Goal: Transaction & Acquisition: Download file/media

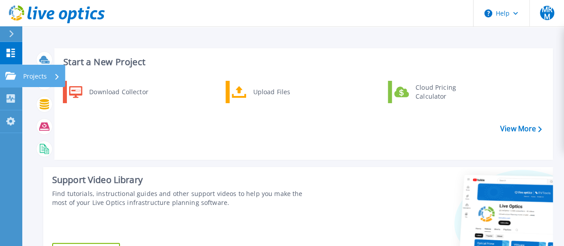
click at [15, 82] on link "Projects Projects" at bounding box center [11, 76] width 22 height 23
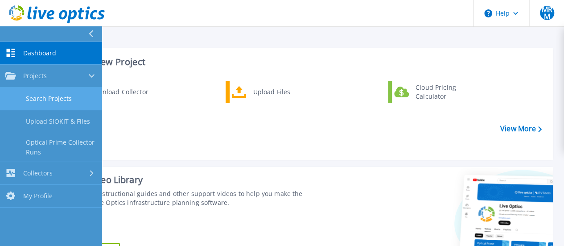
click at [61, 103] on link "Search Projects" at bounding box center [51, 98] width 102 height 23
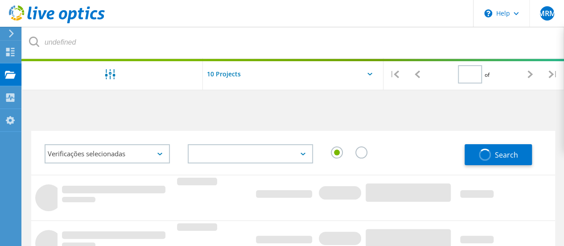
type input "1"
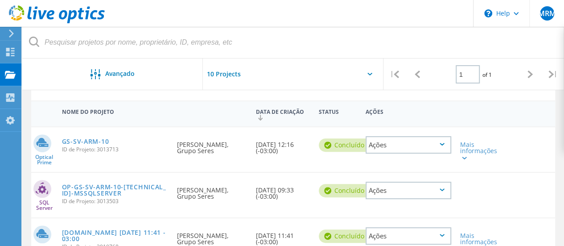
scroll to position [89, 0]
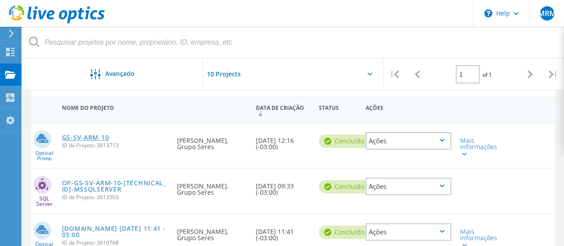
click at [95, 135] on link "GS-SV-ARM-10" at bounding box center [85, 137] width 47 height 6
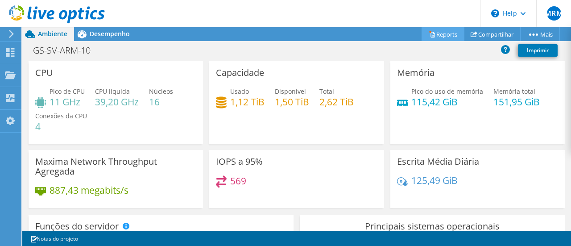
click at [445, 34] on link "Reports" at bounding box center [442, 34] width 43 height 14
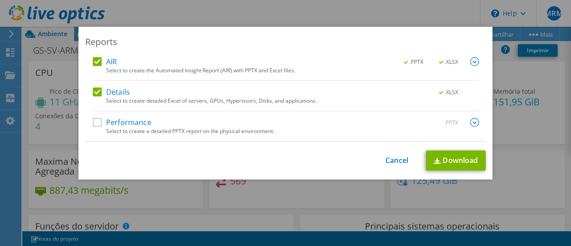
click at [98, 124] on label "Performance" at bounding box center [122, 122] width 58 height 9
click at [0, 0] on input "Performance" at bounding box center [0, 0] width 0 height 0
click at [467, 157] on link "Download" at bounding box center [456, 160] width 60 height 20
click at [544, 99] on div "Reports AIR .PPTX .XLSX Select to create the Automated Insight Report (AIR) wit…" at bounding box center [285, 123] width 571 height 192
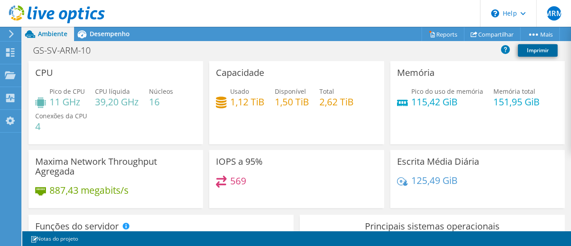
click at [545, 52] on link "Imprimir" at bounding box center [538, 50] width 40 height 12
click at [99, 36] on span "Desempenho" at bounding box center [110, 33] width 40 height 8
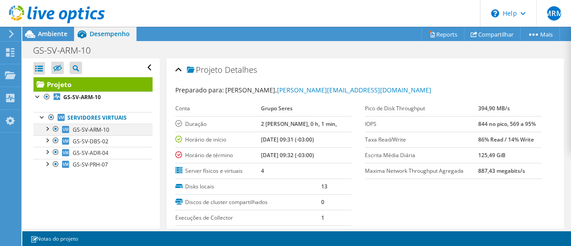
click at [47, 128] on div at bounding box center [46, 128] width 9 height 9
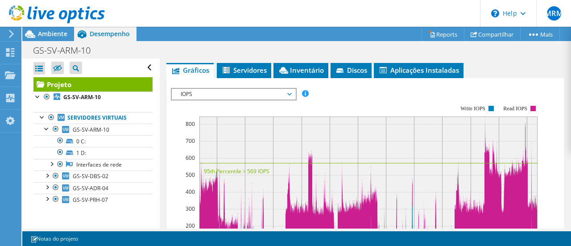
scroll to position [232, 0]
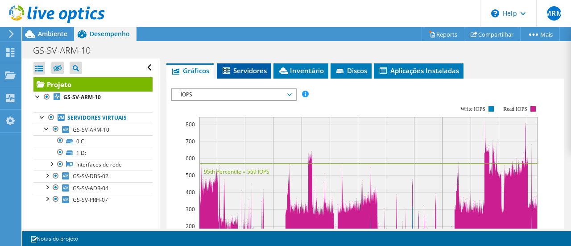
click at [238, 67] on span "Servidores" at bounding box center [243, 70] width 45 height 9
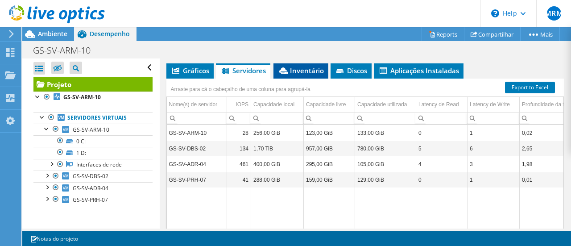
click at [302, 70] on span "Inventário" at bounding box center [301, 70] width 46 height 9
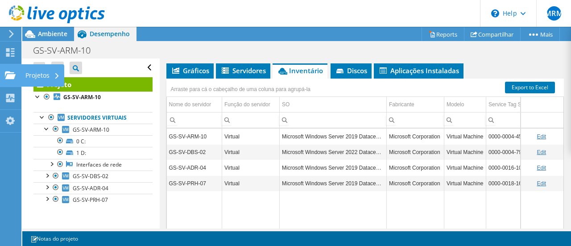
click at [5, 74] on use at bounding box center [10, 75] width 11 height 8
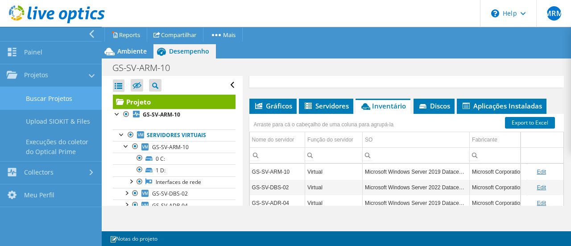
click at [53, 102] on link "Buscar Projetos" at bounding box center [51, 98] width 102 height 23
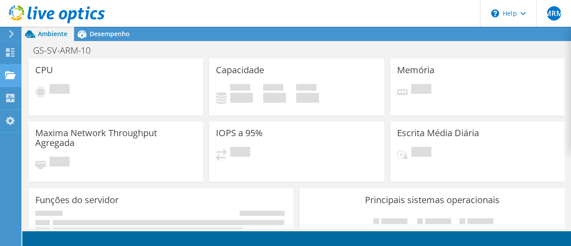
click at [10, 79] on div at bounding box center [10, 76] width 11 height 10
click at [9, 35] on icon at bounding box center [11, 34] width 7 height 8
click at [7, 94] on use at bounding box center [10, 98] width 8 height 8
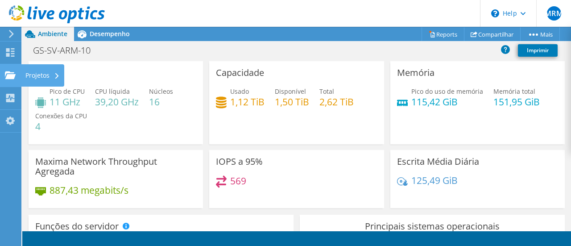
click at [8, 74] on icon at bounding box center [10, 75] width 11 height 8
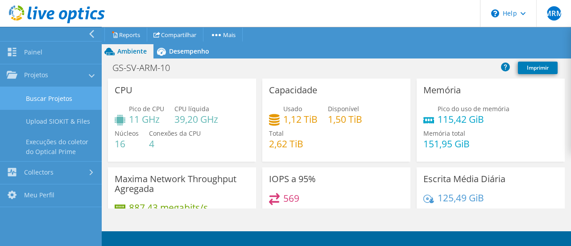
click at [70, 101] on link "Buscar Projetos" at bounding box center [51, 98] width 102 height 23
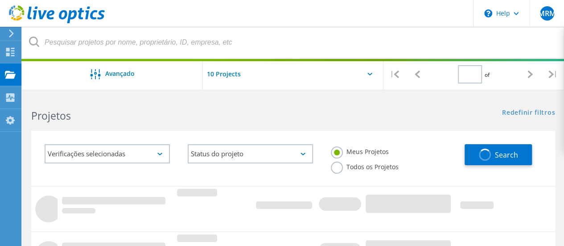
type input "1"
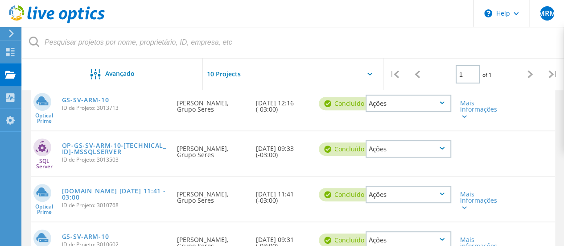
scroll to position [134, 0]
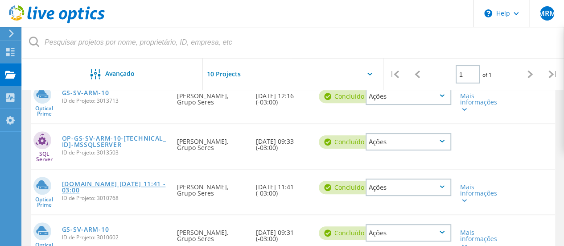
click at [116, 185] on link "[DOMAIN_NAME] [DATE] 11:41 -03:00" at bounding box center [115, 187] width 107 height 12
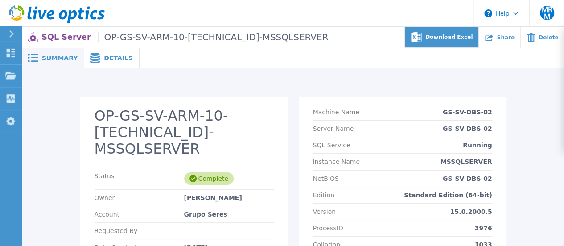
click at [471, 42] on div "Download Excel" at bounding box center [442, 37] width 74 height 21
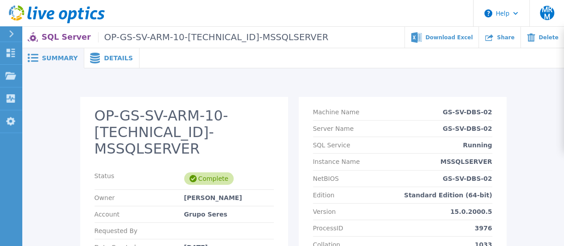
click at [36, 17] on icon at bounding box center [35, 13] width 4 height 13
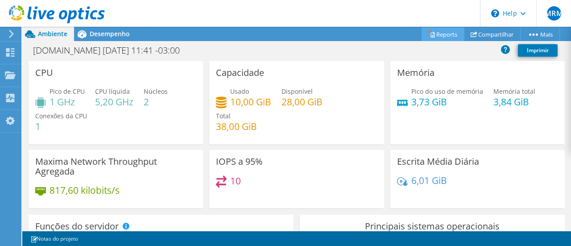
click at [441, 31] on link "Reports" at bounding box center [442, 34] width 43 height 14
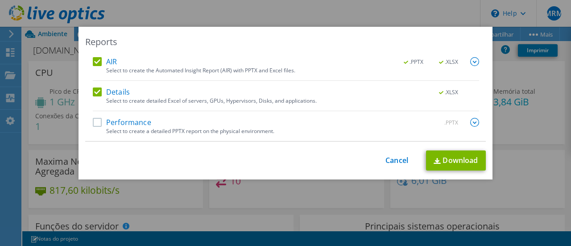
click at [96, 117] on div "AIR .PPTX .XLSX Select to create the Automated Insight Report (AIR) with PPTX a…" at bounding box center [286, 99] width 386 height 84
click at [97, 124] on label "Performance" at bounding box center [122, 122] width 58 height 9
click at [0, 0] on input "Performance" at bounding box center [0, 0] width 0 height 0
click at [456, 165] on link "Download" at bounding box center [456, 160] width 60 height 20
click at [524, 124] on div "Reports AIR .PPTX .XLSX Select to create the Automated Insight Report (AIR) wit…" at bounding box center [285, 123] width 571 height 192
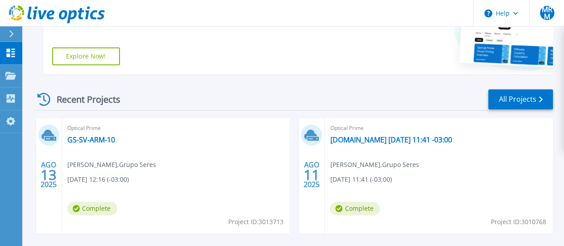
scroll to position [235, 0]
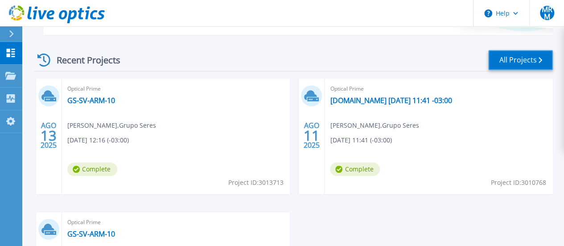
click at [523, 64] on link "All Projects" at bounding box center [520, 60] width 65 height 20
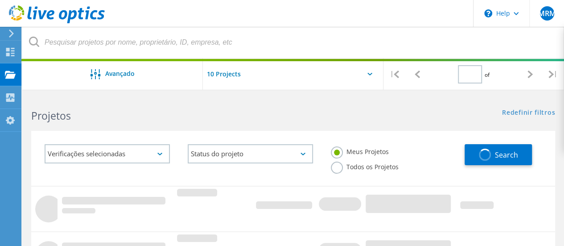
type input "1"
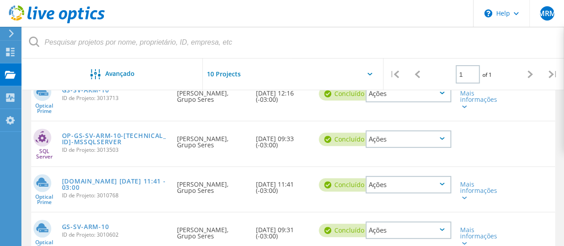
scroll to position [45, 0]
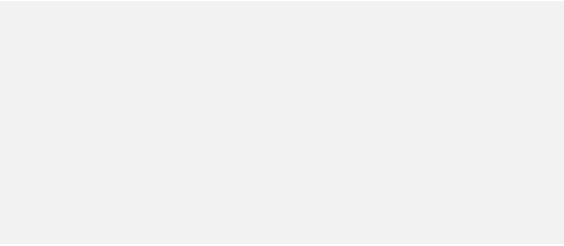
scroll to position [45, 0]
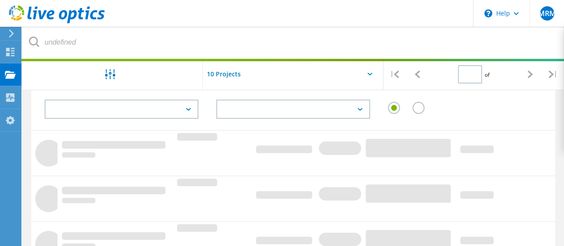
type input "1"
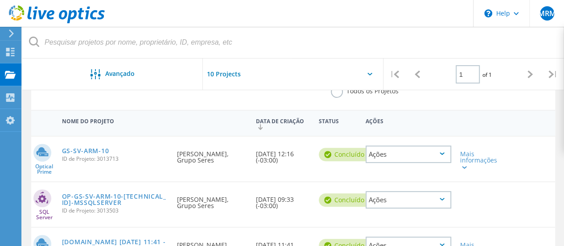
scroll to position [73, 0]
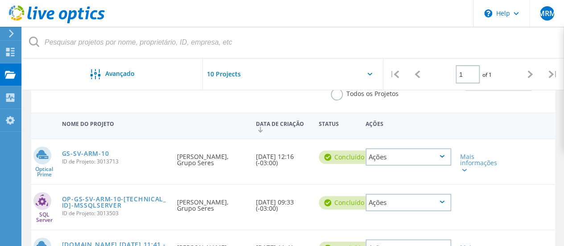
click at [23, 14] on use at bounding box center [57, 14] width 96 height 18
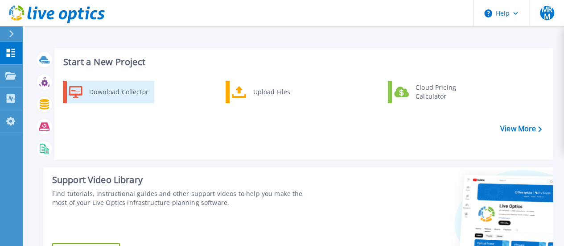
click at [117, 85] on div "Download Collector" at bounding box center [118, 92] width 67 height 18
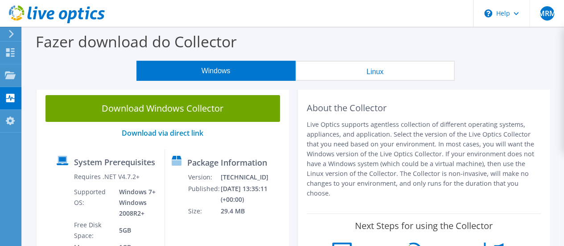
click at [358, 74] on button "Linux" at bounding box center [375, 71] width 159 height 20
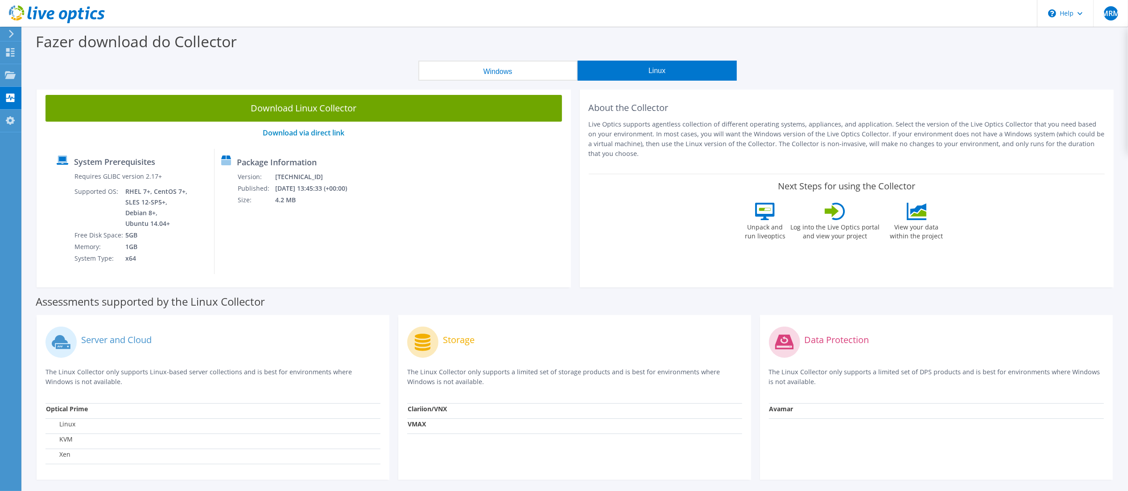
click at [70, 15] on use at bounding box center [57, 14] width 96 height 18
